Goal: Task Accomplishment & Management: Manage account settings

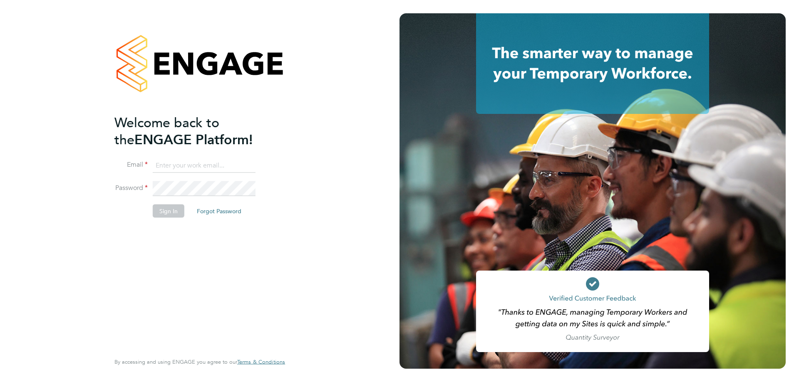
type input "[PERSON_NAME][EMAIL_ADDRESS][PERSON_NAME][DOMAIN_NAME]"
click at [167, 211] on button "Sign In" at bounding box center [169, 210] width 32 height 13
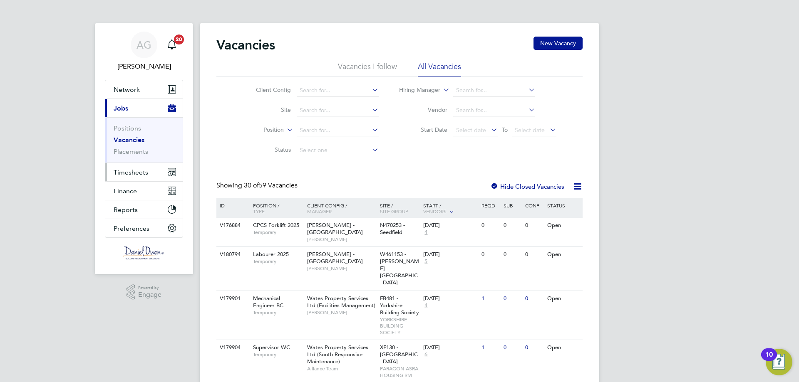
click at [142, 173] on span "Timesheets" at bounding box center [131, 172] width 35 height 8
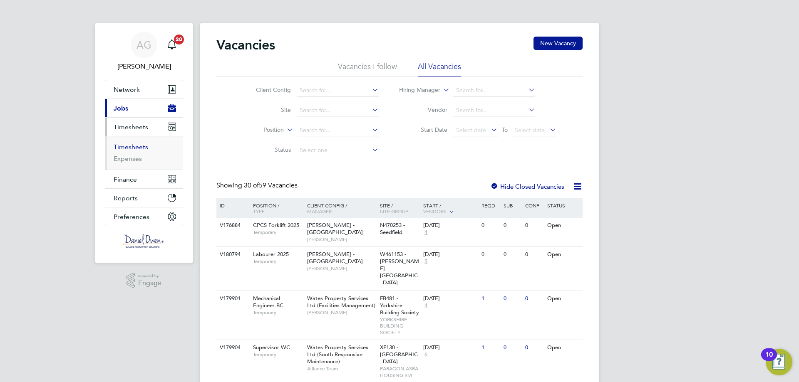
click at [143, 149] on link "Timesheets" at bounding box center [131, 147] width 35 height 8
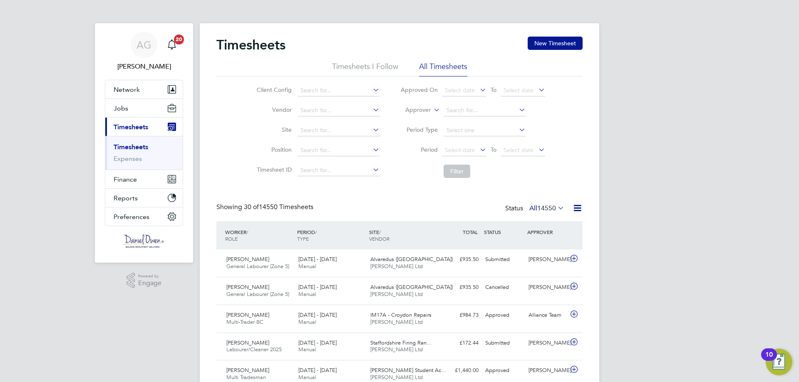
click at [432, 109] on icon at bounding box center [432, 107] width 0 height 7
click at [428, 115] on li "Worker" at bounding box center [409, 119] width 41 height 11
click at [453, 108] on input at bounding box center [484, 111] width 82 height 12
click at [447, 121] on b "Oliver" at bounding box center [470, 122] width 48 height 7
type input "Oliver Bell"
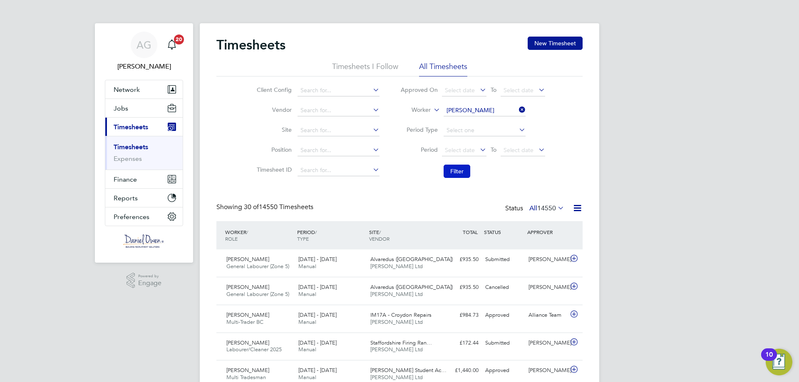
click at [461, 168] on button "Filter" at bounding box center [456, 171] width 27 height 13
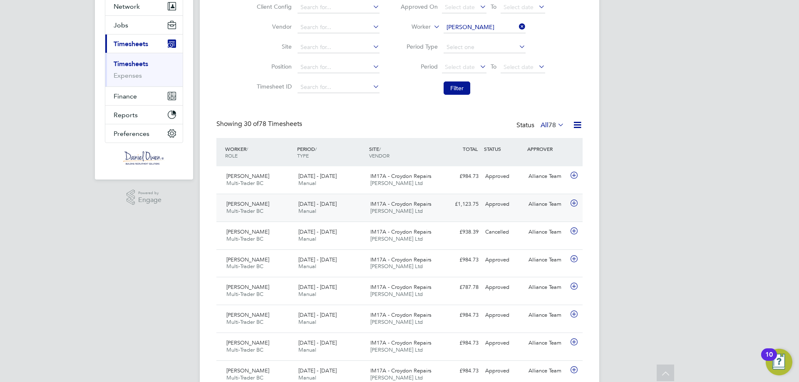
click at [381, 211] on span "Daniel Owen Ltd" at bounding box center [396, 211] width 52 height 7
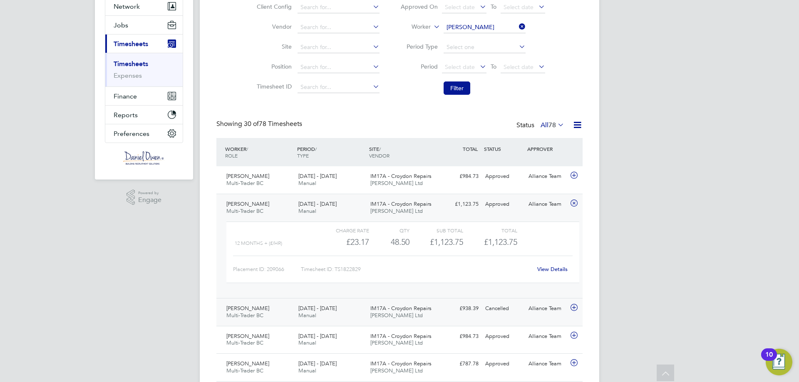
click at [372, 317] on span "Daniel Owen Ltd" at bounding box center [396, 315] width 52 height 7
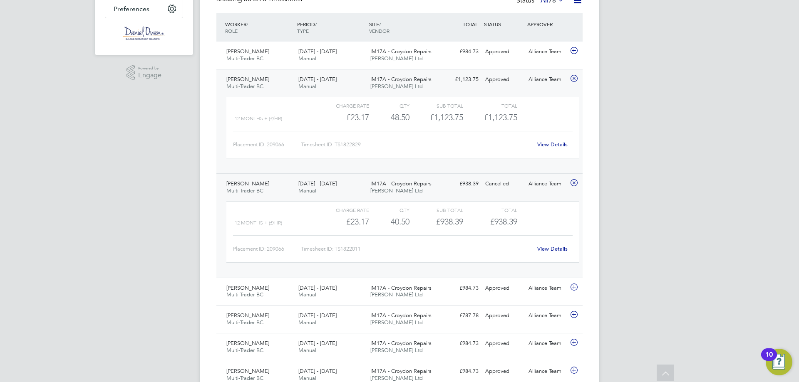
click at [354, 83] on div "6 - 12 Sep 2025 Manual" at bounding box center [331, 83] width 72 height 21
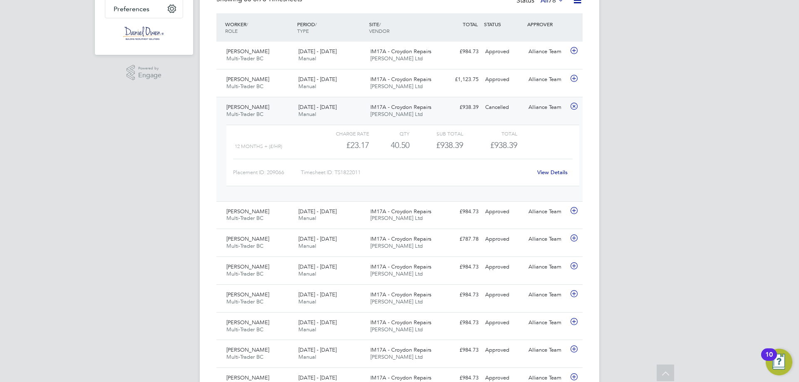
click at [361, 99] on div "Oliver Bell Multi-Trader BC 6 - 12 Sep 2025 6 - 12 Sep 2025 Manual IM17A - Croy…" at bounding box center [399, 149] width 366 height 104
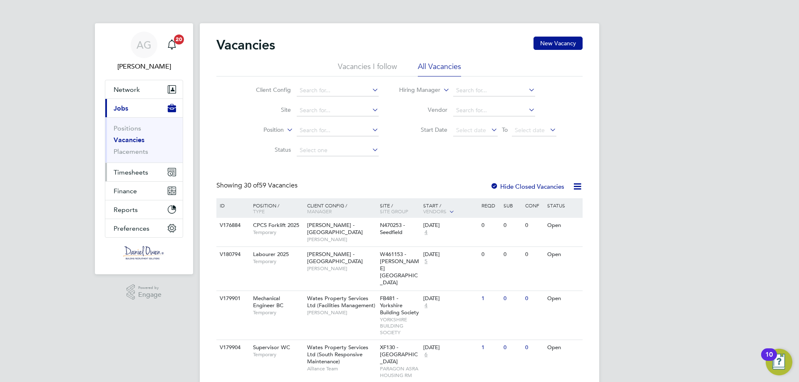
click at [133, 173] on span "Timesheets" at bounding box center [131, 172] width 35 height 8
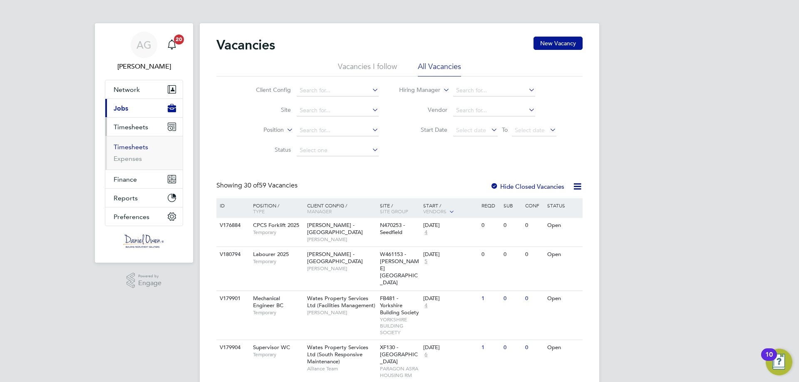
click at [139, 150] on link "Timesheets" at bounding box center [131, 147] width 35 height 8
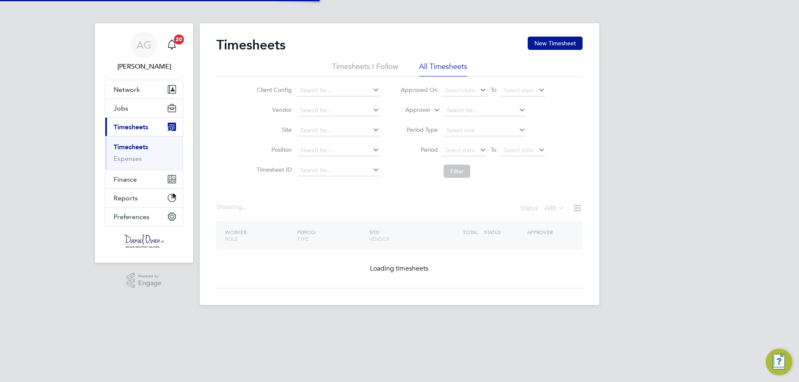
click at [429, 111] on label "Approver" at bounding box center [411, 110] width 37 height 8
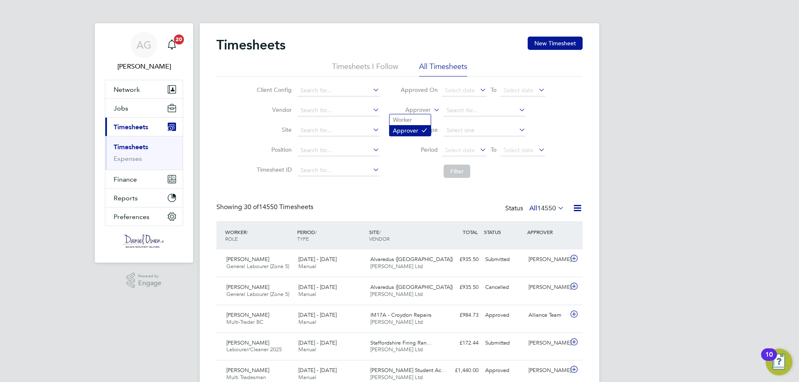
click at [424, 133] on icon at bounding box center [424, 130] width 6 height 6
click at [459, 112] on input at bounding box center [484, 111] width 82 height 12
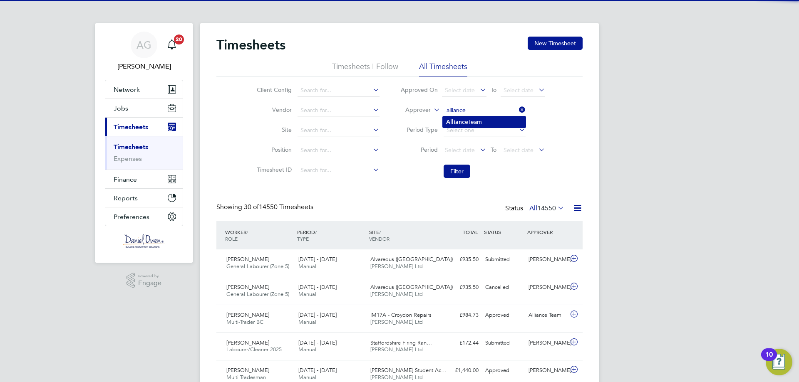
click at [464, 123] on b "Alliance" at bounding box center [457, 122] width 22 height 7
type input "Alliance Team"
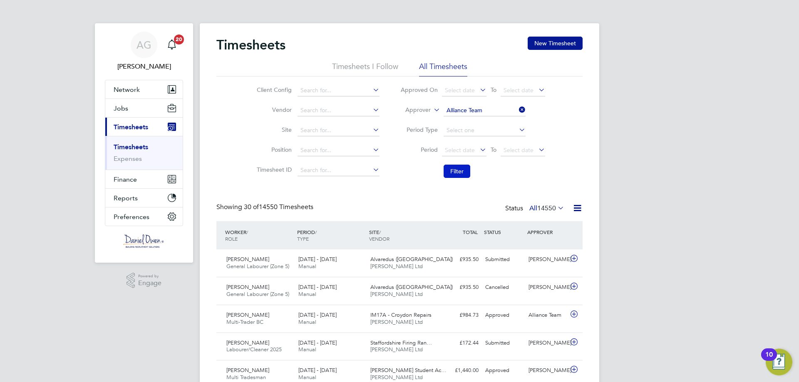
click at [456, 168] on button "Filter" at bounding box center [456, 171] width 27 height 13
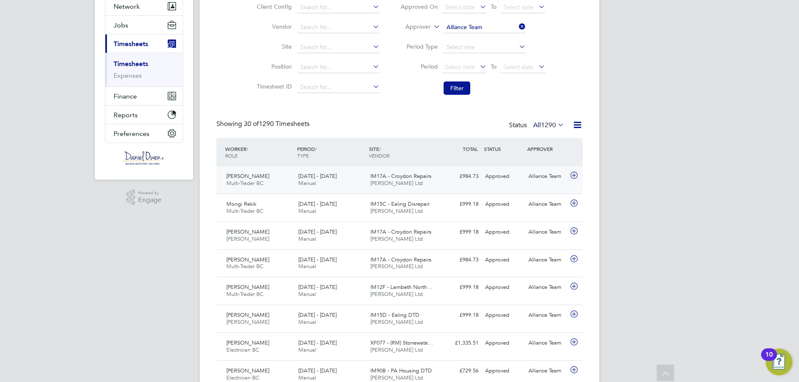
click at [450, 187] on div "Oliver Bell Multi-Trader BC 13 - 19 Sep 2025 13 - 19 Sep 2025 Manual IM17A - Cr…" at bounding box center [399, 179] width 366 height 27
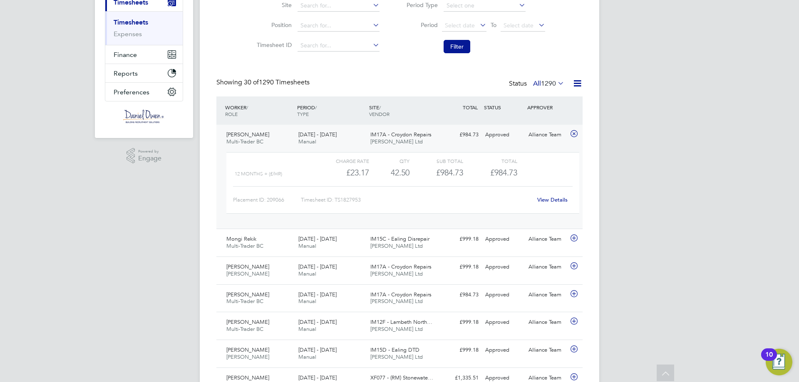
click at [434, 131] on div "IM17A - Croydon Repairs Daniel Owen Ltd" at bounding box center [403, 138] width 72 height 21
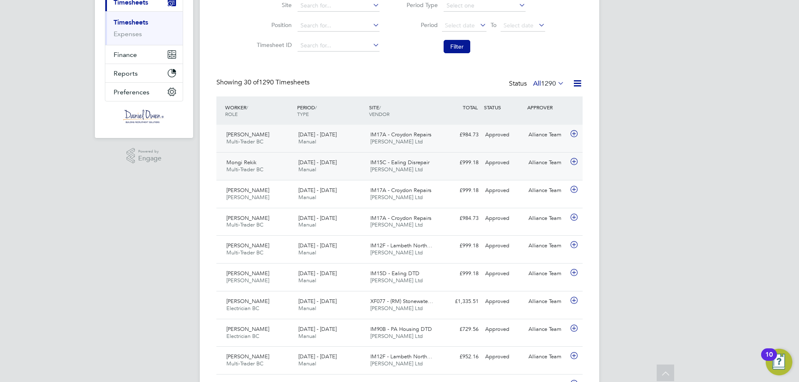
click at [371, 164] on span "IM15C - Ealing Disrepair" at bounding box center [399, 162] width 59 height 7
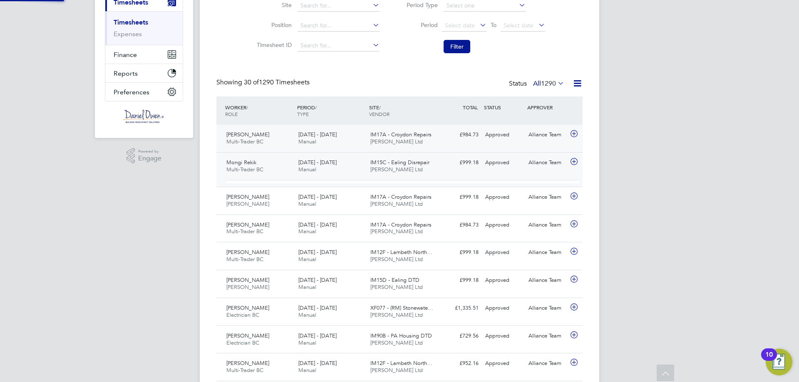
scroll to position [14, 81]
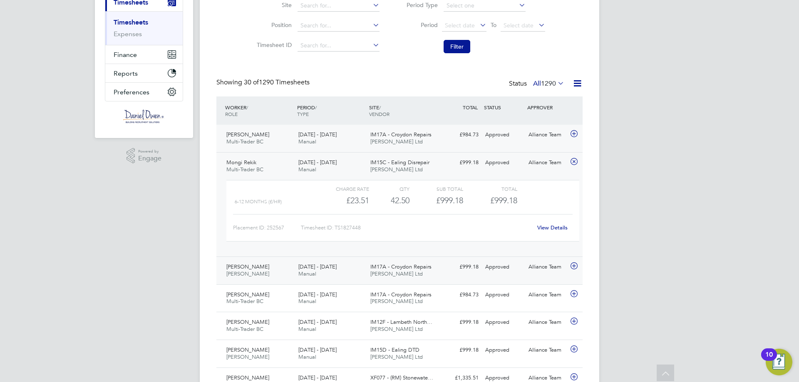
click at [359, 272] on div "13 - 19 Sep 2025 Manual" at bounding box center [331, 270] width 72 height 21
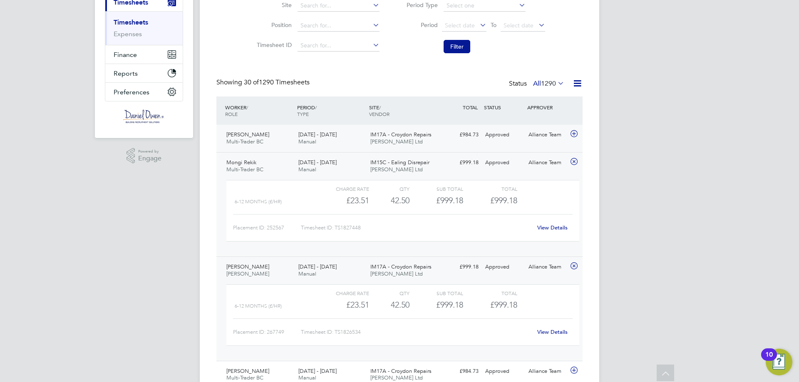
scroll to position [250, 0]
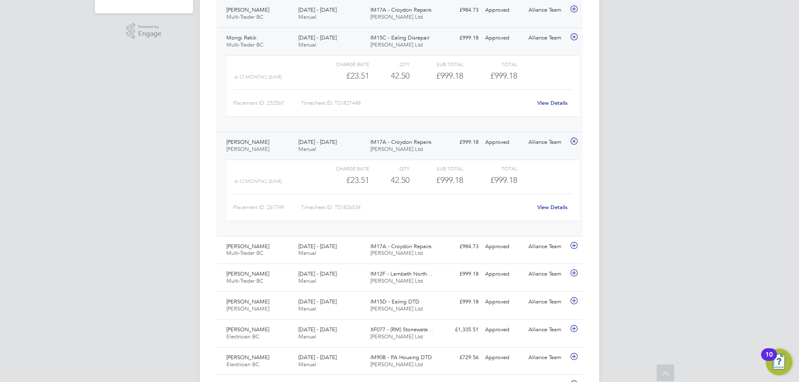
click at [336, 248] on span "13 - 19 Sep 2025" at bounding box center [317, 246] width 38 height 7
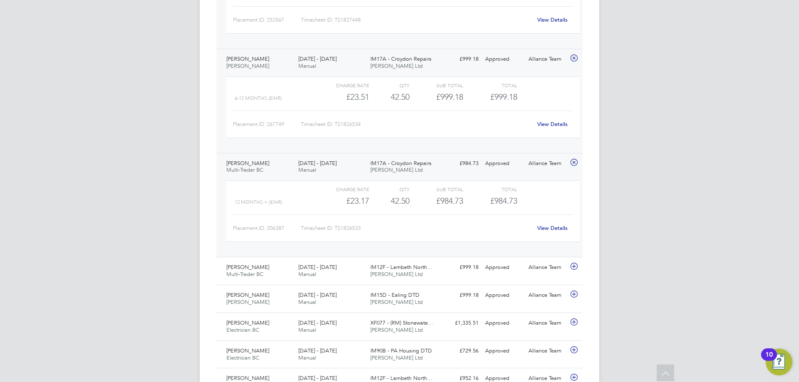
scroll to position [374, 0]
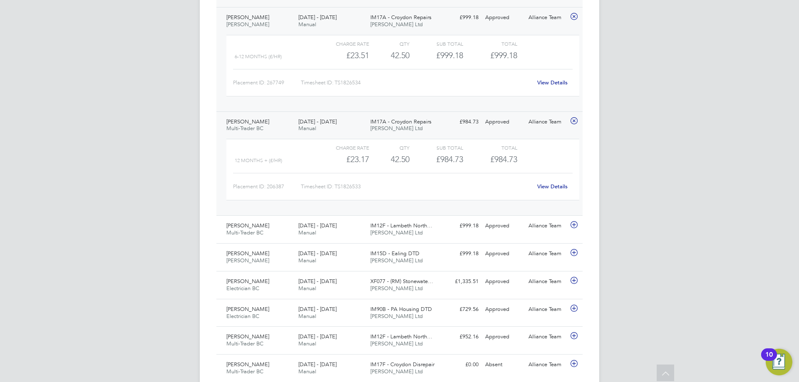
click at [631, 184] on div "AG Amy Garcia Notifications 20 Applications: Network Team Members Businesses Si…" at bounding box center [399, 309] width 799 height 1367
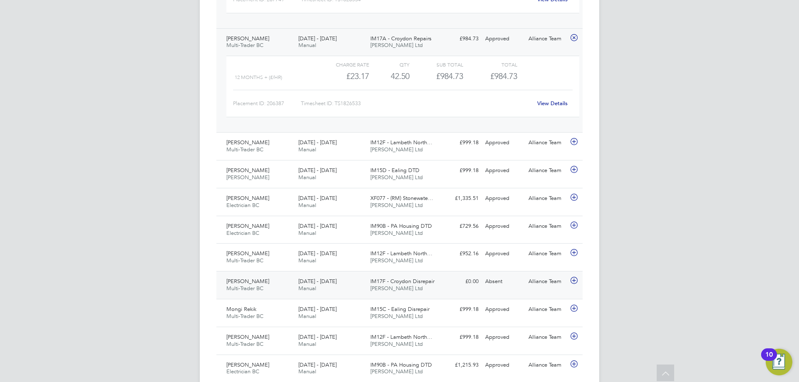
scroll to position [499, 0]
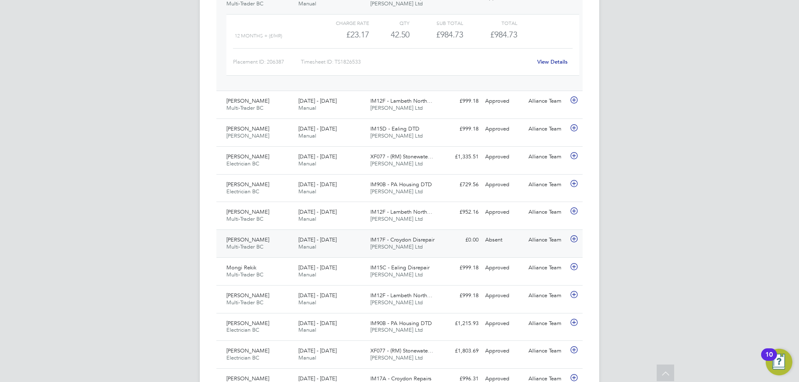
click at [348, 245] on div "13 - 19 Sep 2025 Manual" at bounding box center [331, 243] width 72 height 21
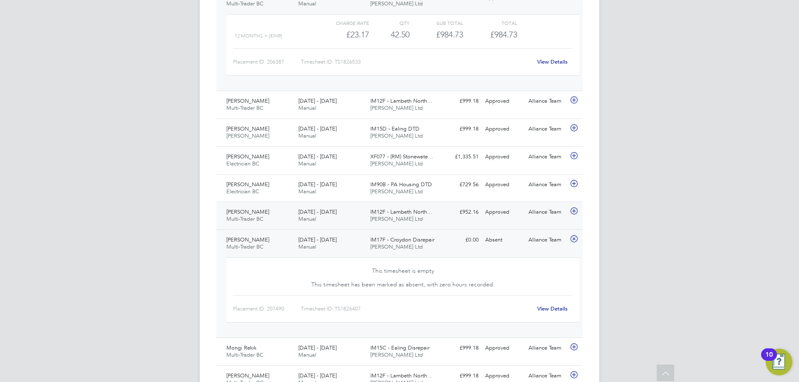
scroll to position [541, 0]
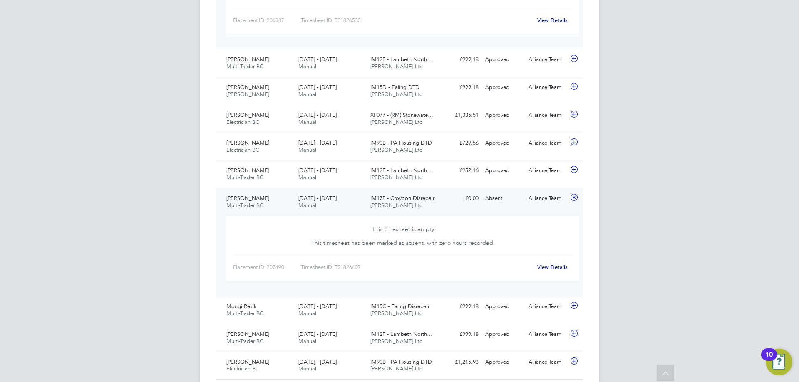
click at [334, 201] on span "13 - 19 Sep 2025" at bounding box center [317, 198] width 38 height 7
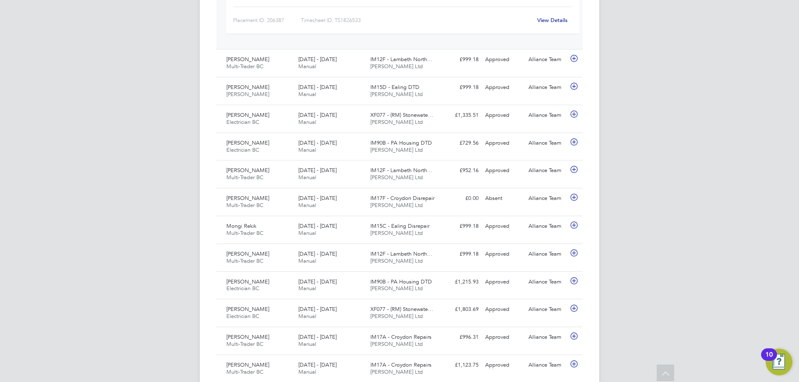
click at [720, 163] on div "AG Amy Garcia Notifications 20 Applications: Network Team Members Businesses Si…" at bounding box center [399, 142] width 799 height 1367
click at [360, 153] on div "13 - 19 Sep 2025 Manual" at bounding box center [331, 146] width 72 height 21
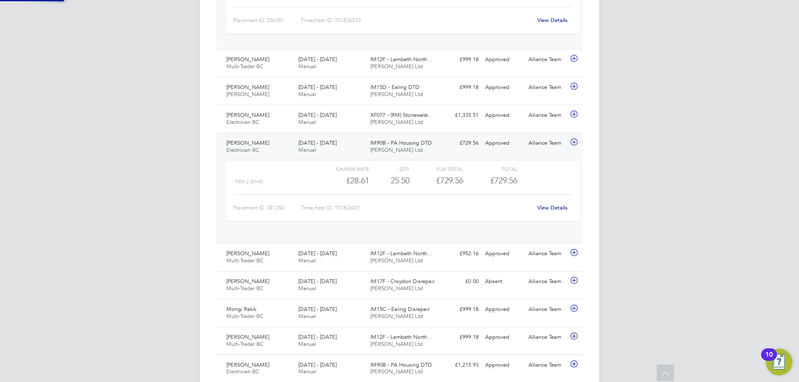
scroll to position [14, 81]
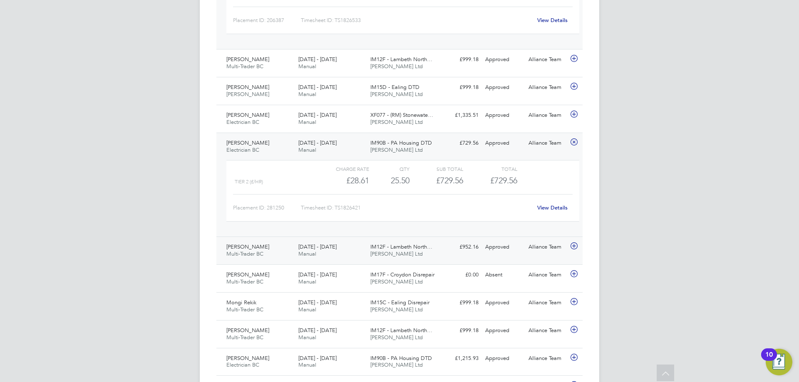
click at [334, 256] on div "13 - 19 Sep 2025 Manual" at bounding box center [331, 250] width 72 height 21
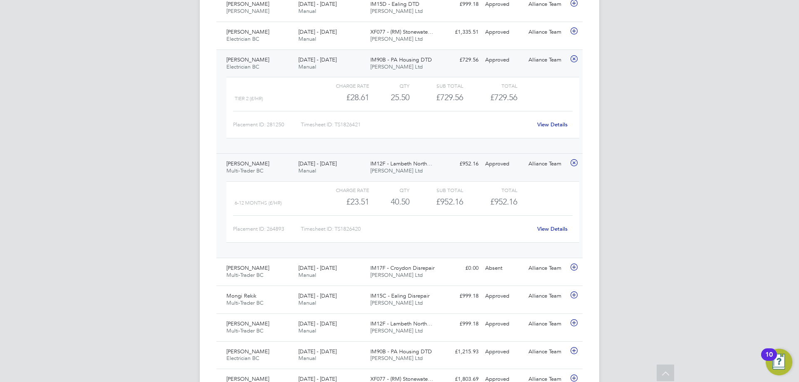
click at [652, 194] on div "AG Amy Garcia Notifications 20 Applications: Network Team Members Businesses Si…" at bounding box center [399, 136] width 799 height 1521
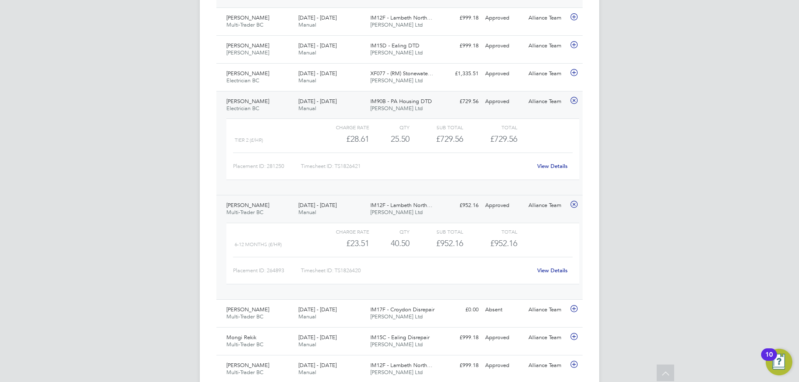
scroll to position [541, 0]
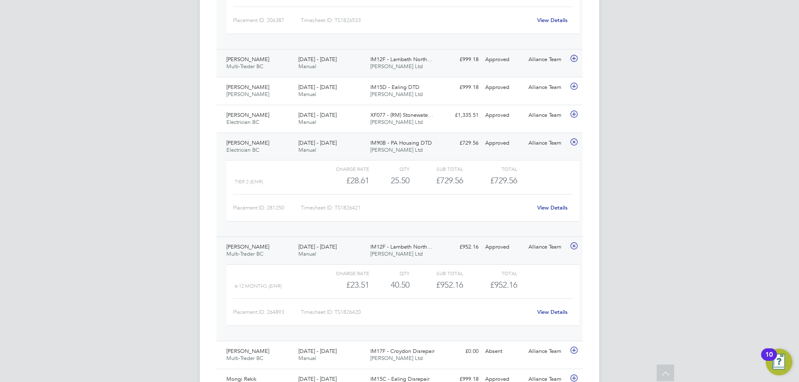
click at [360, 63] on div "13 - 19 Sep 2025 Manual" at bounding box center [331, 63] width 72 height 21
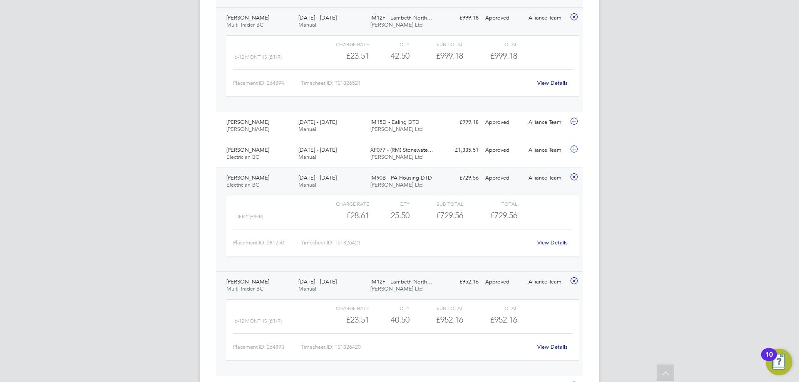
scroll to position [707, 0]
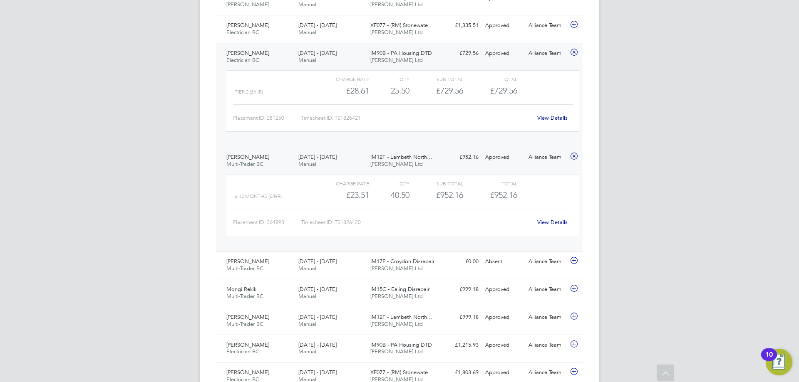
click at [648, 144] on div "AG Amy Garcia Notifications 20 Applications: Network Team Members Businesses Si…" at bounding box center [399, 91] width 799 height 1597
click at [381, 155] on span "IM12F - Lambeth North…" at bounding box center [401, 157] width 62 height 7
